Goal: Information Seeking & Learning: Learn about a topic

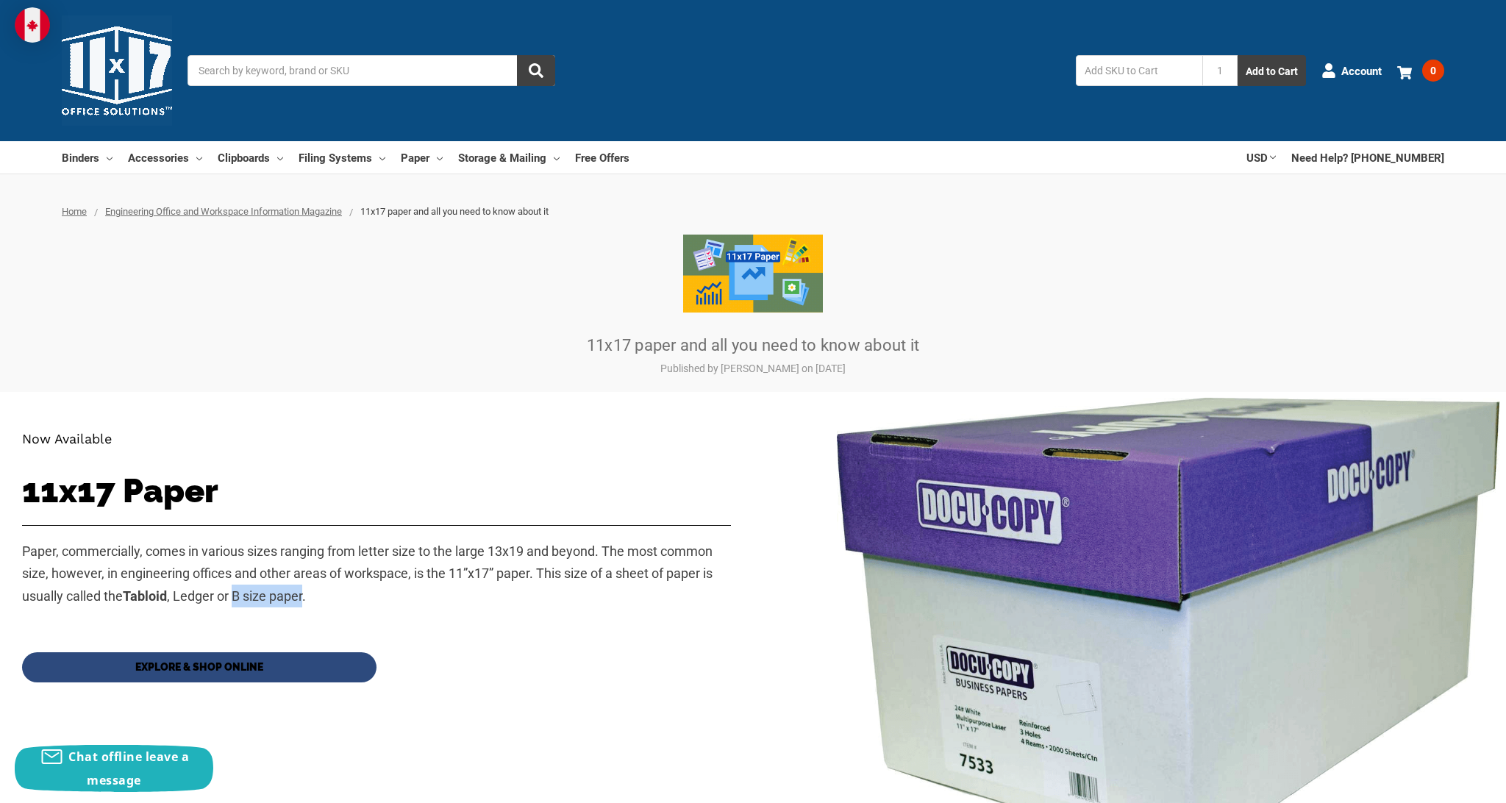
drag, startPoint x: 238, startPoint y: 595, endPoint x: 307, endPoint y: 600, distance: 69.3
click at [307, 600] on span "Paper, commercially, comes in various sizes ranging from letter size to the lar…" at bounding box center [367, 574] width 691 height 60
click at [160, 562] on p "Paper, commercially, comes in various sizes ranging from letter size to the lar…" at bounding box center [376, 574] width 709 height 67
drag, startPoint x: 116, startPoint y: 576, endPoint x: 192, endPoint y: 571, distance: 75.9
click at [192, 571] on span "Paper, commercially, comes in various sizes ranging from letter size to the lar…" at bounding box center [367, 574] width 691 height 60
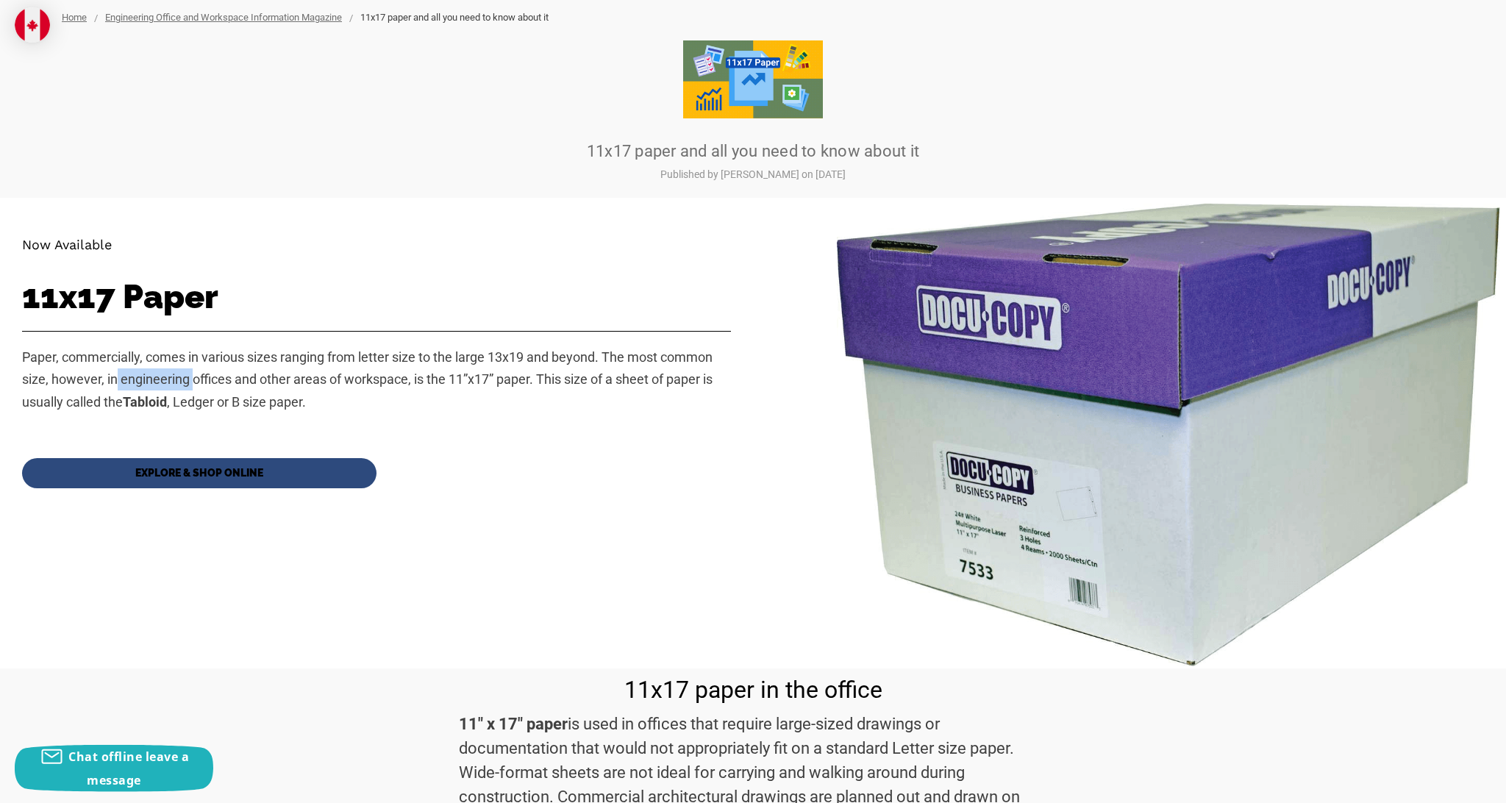
scroll to position [466, 0]
